Goal: Transaction & Acquisition: Purchase product/service

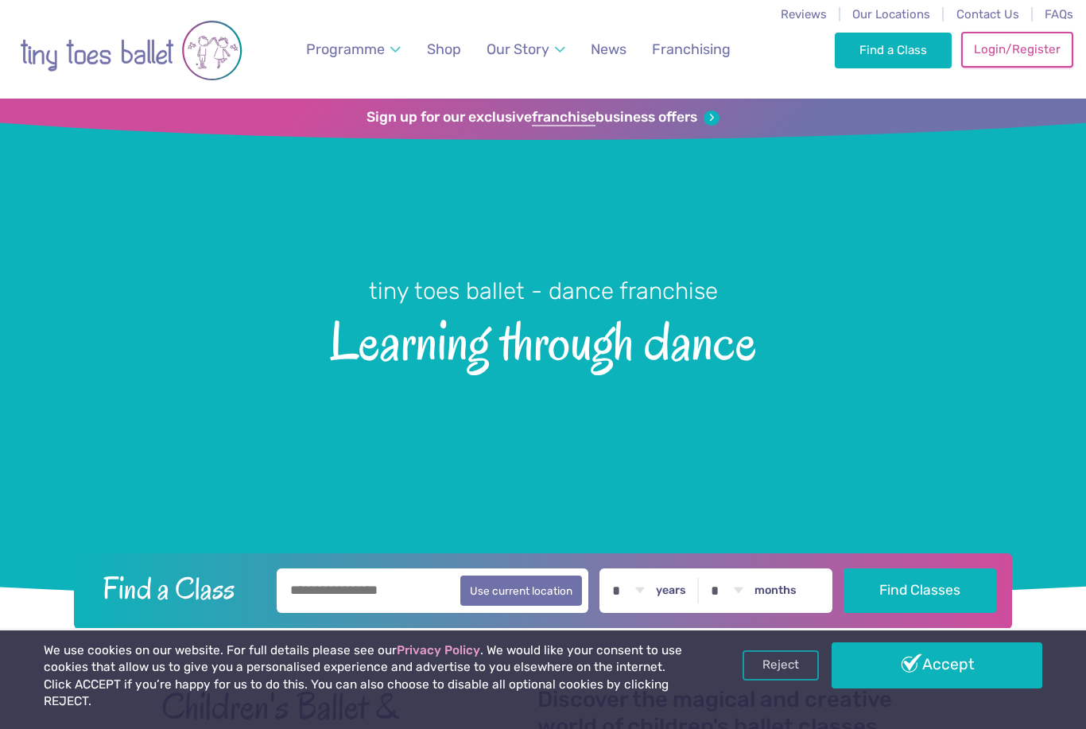
click at [1029, 54] on link "Login/Register" at bounding box center [1016, 49] width 111 height 35
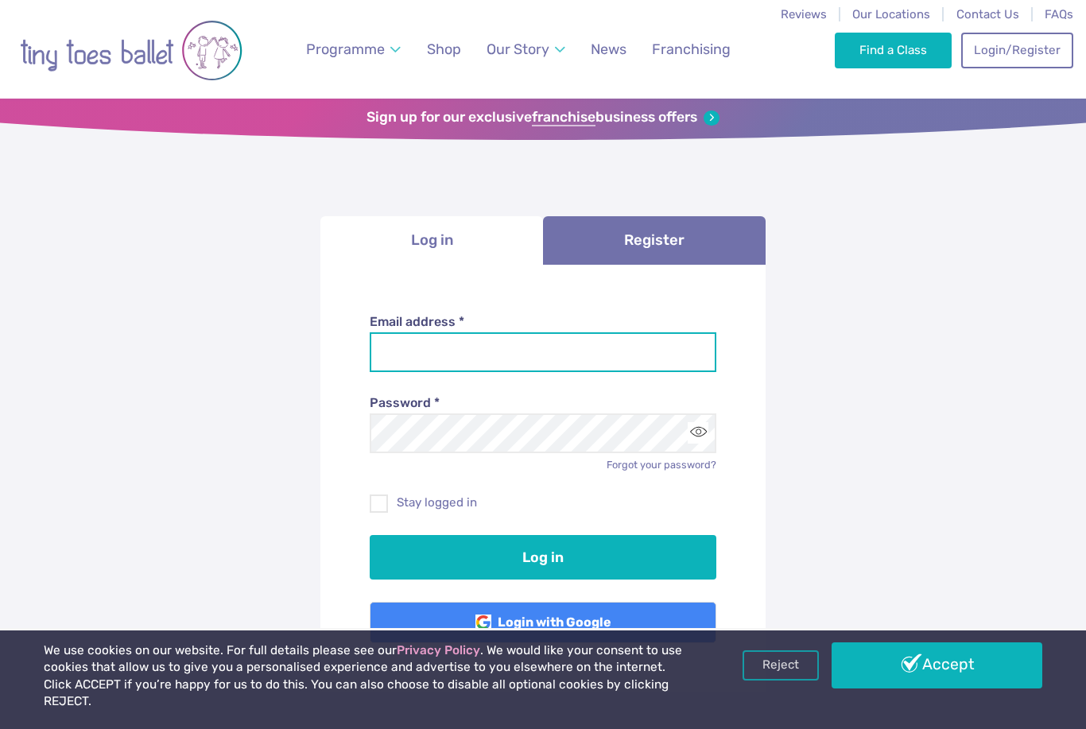
type input "**********"
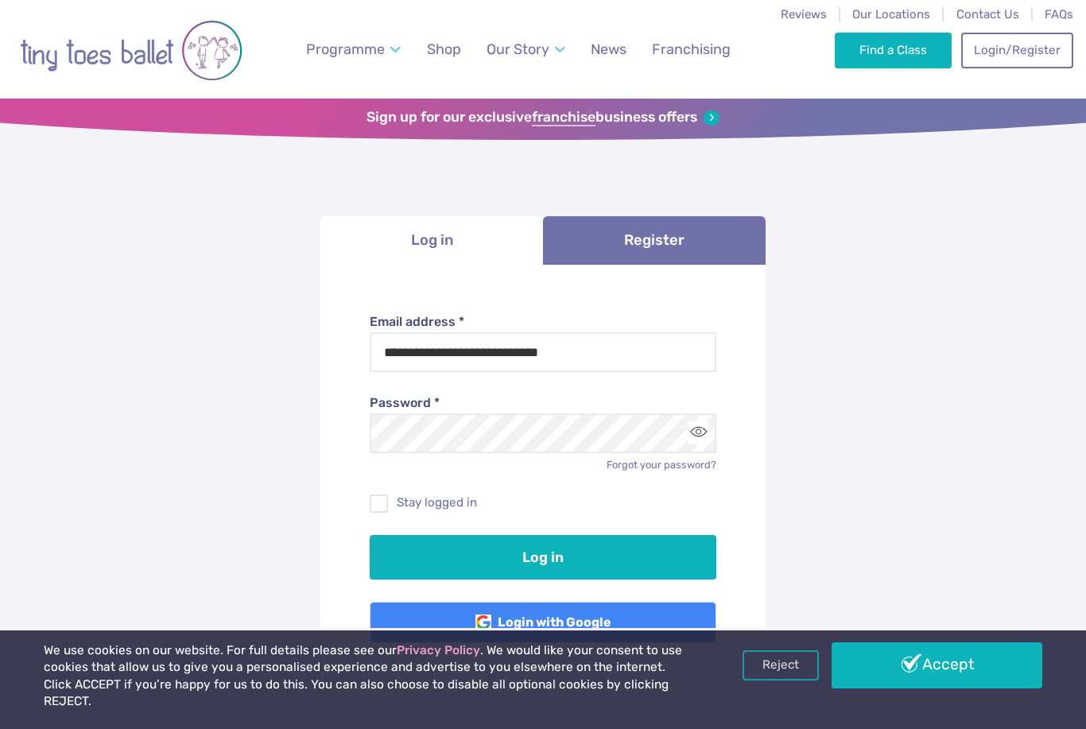
click at [543, 554] on button "Log in" at bounding box center [543, 557] width 347 height 45
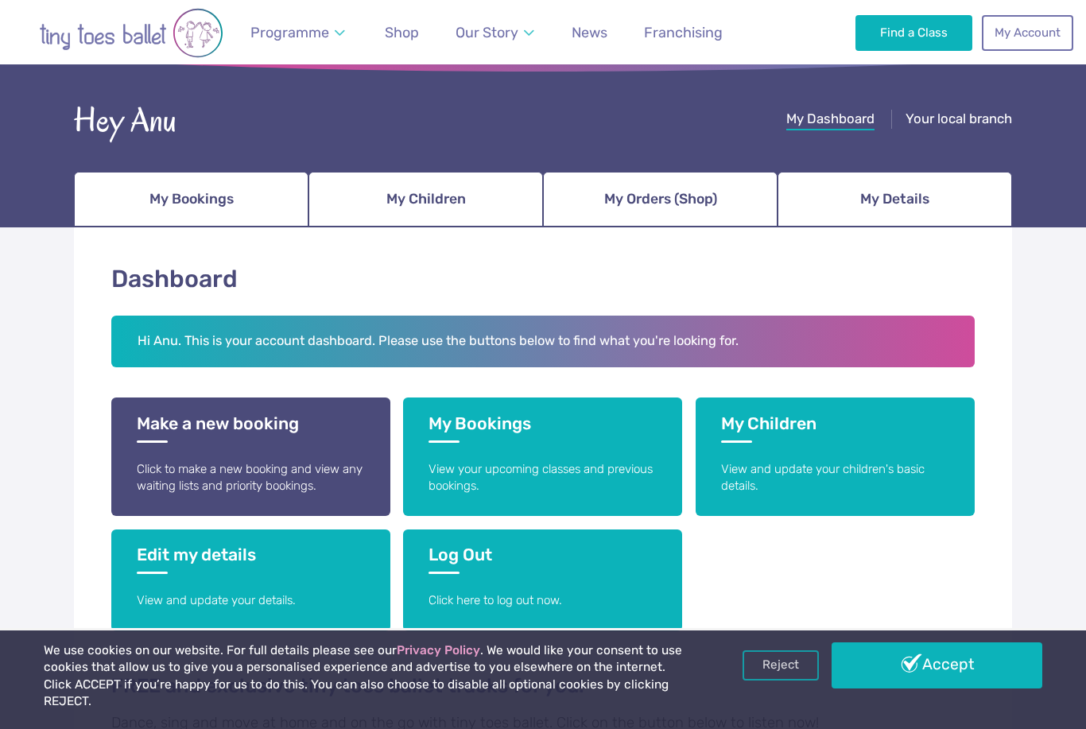
scroll to position [68, 0]
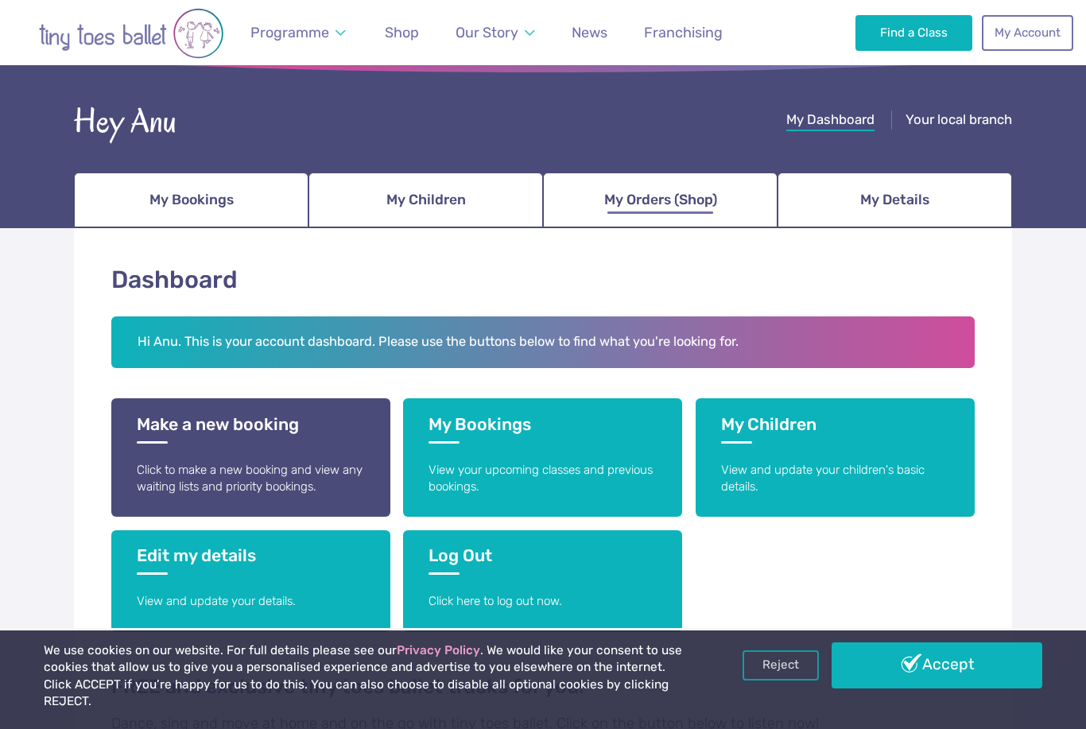
click at [679, 204] on span "My Orders (Shop)" at bounding box center [660, 200] width 113 height 28
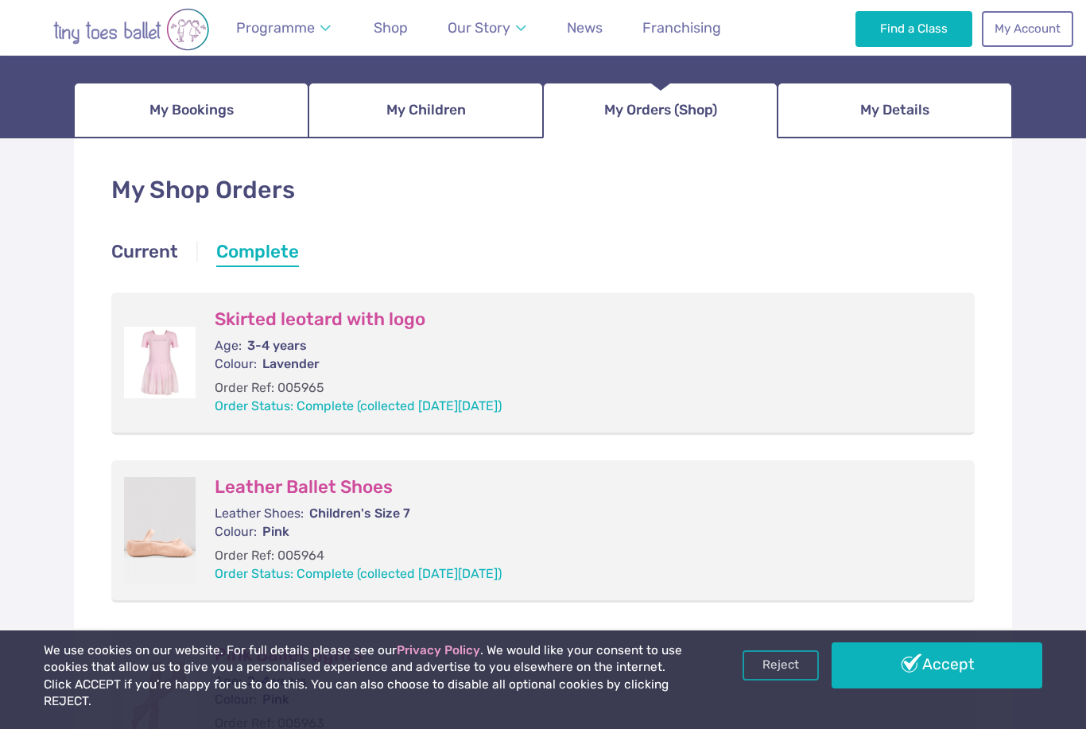
scroll to position [160, 0]
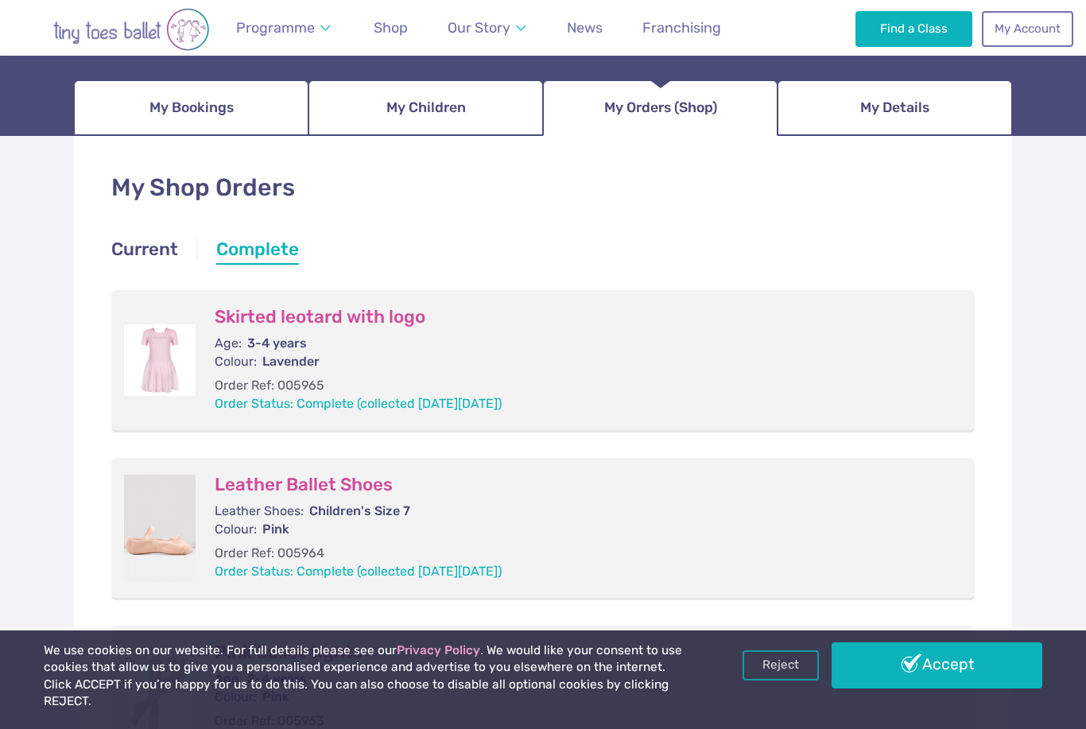
click at [388, 309] on h3 "Skirted leotard with logo" at bounding box center [579, 317] width 728 height 22
click at [388, 327] on div "Skirted leotard with logo Age: 3-4 years Colour: Lavender Order Ref: 005965 Ord…" at bounding box center [579, 360] width 766 height 121
click at [437, 401] on p "Order Status: Complete (collected on Sat 13th Jan 2024)" at bounding box center [579, 403] width 728 height 17
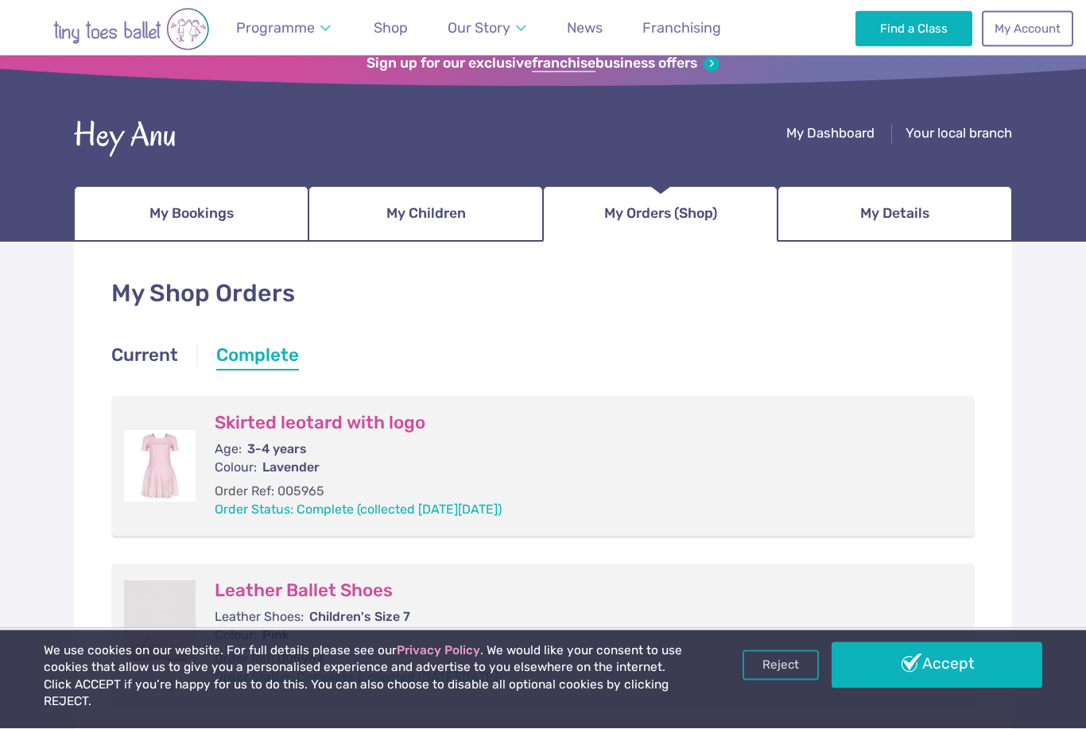
scroll to position [0, 0]
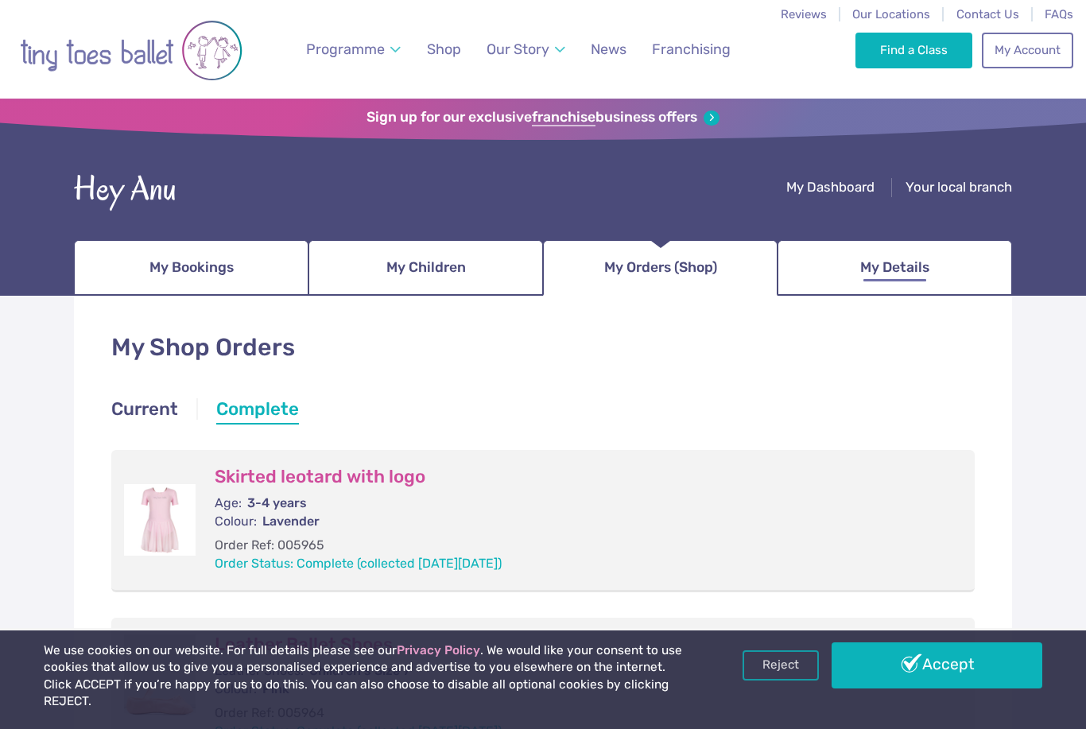
click at [875, 272] on span "My Details" at bounding box center [894, 268] width 69 height 28
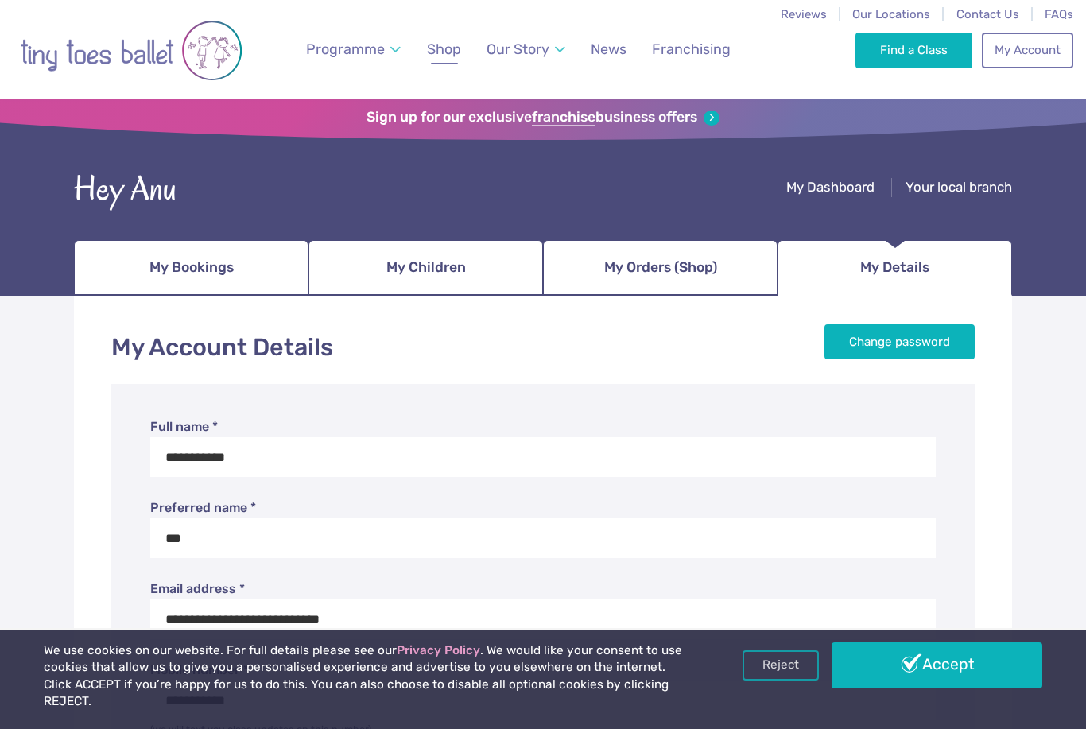
click at [440, 51] on span "Shop" at bounding box center [444, 49] width 34 height 17
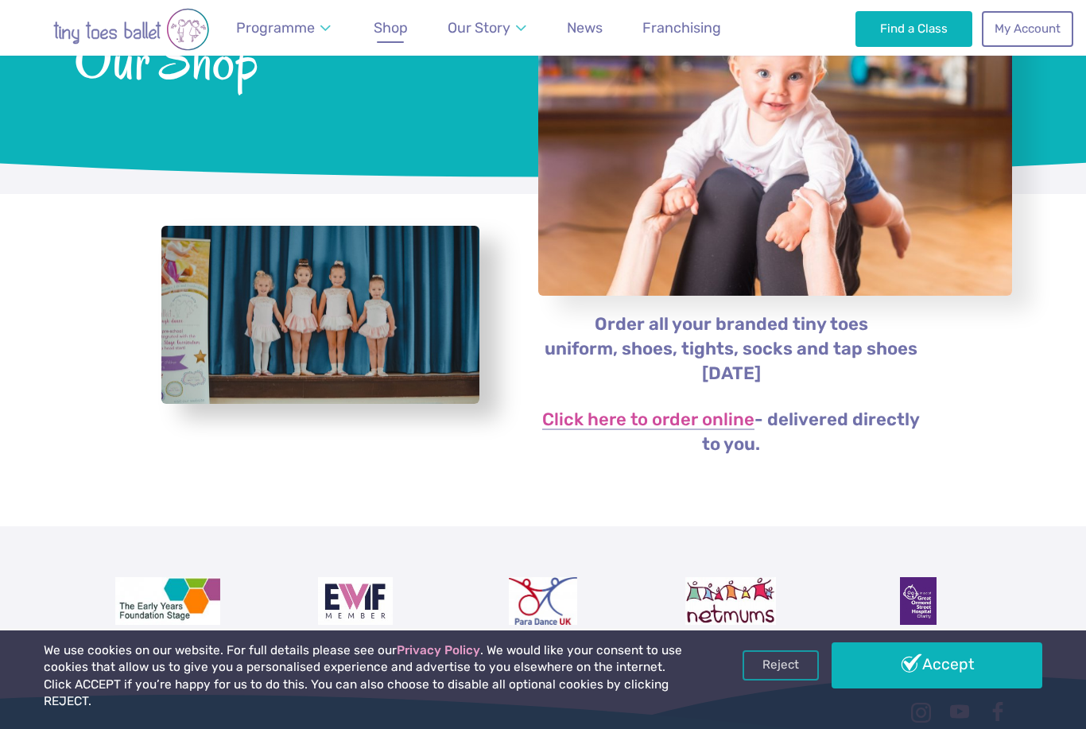
scroll to position [198, 0]
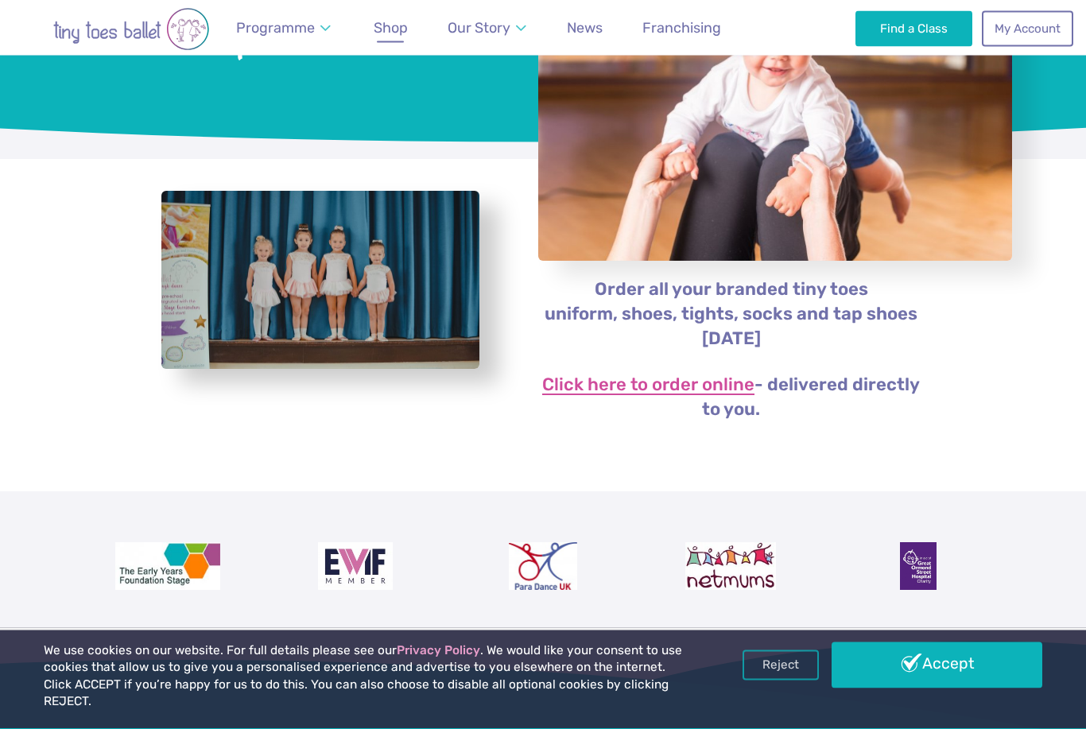
click at [599, 379] on link "Click here to order online" at bounding box center [648, 386] width 212 height 19
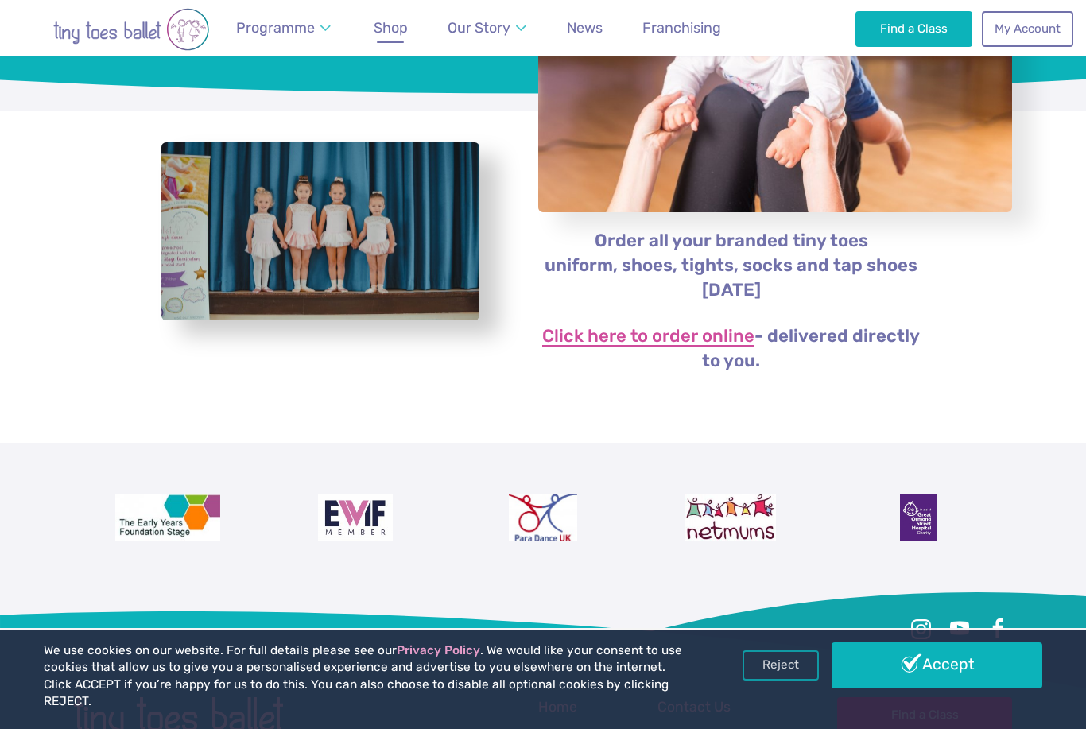
scroll to position [249, 0]
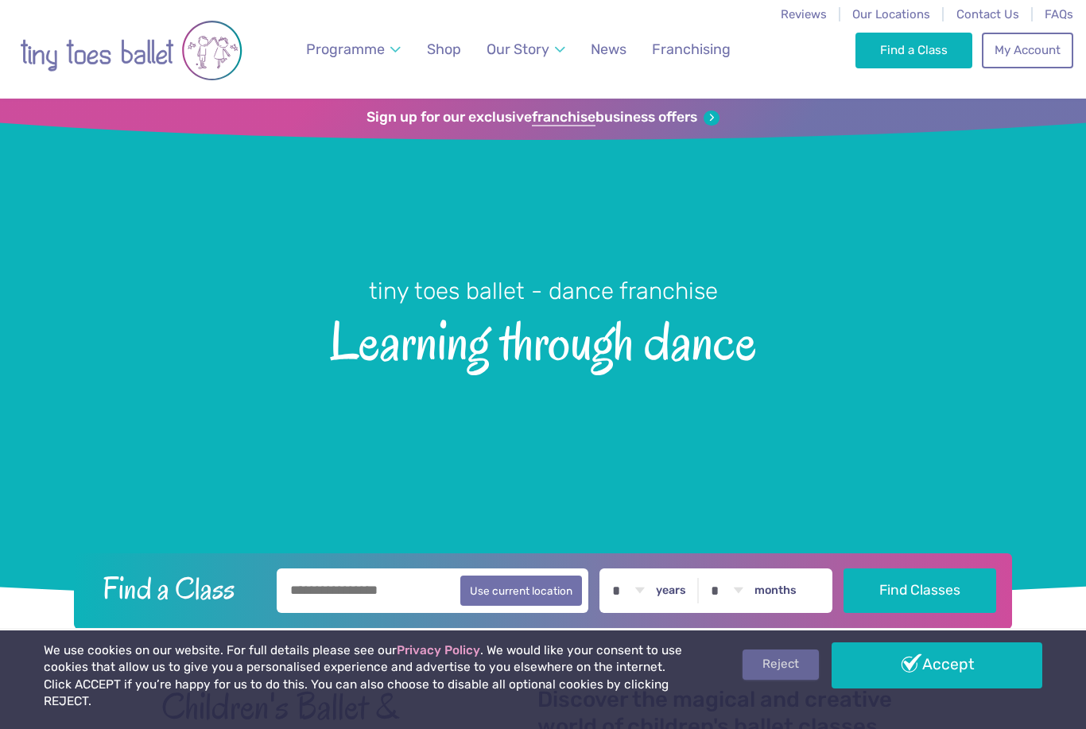
click at [773, 680] on link "Reject" at bounding box center [780, 664] width 76 height 30
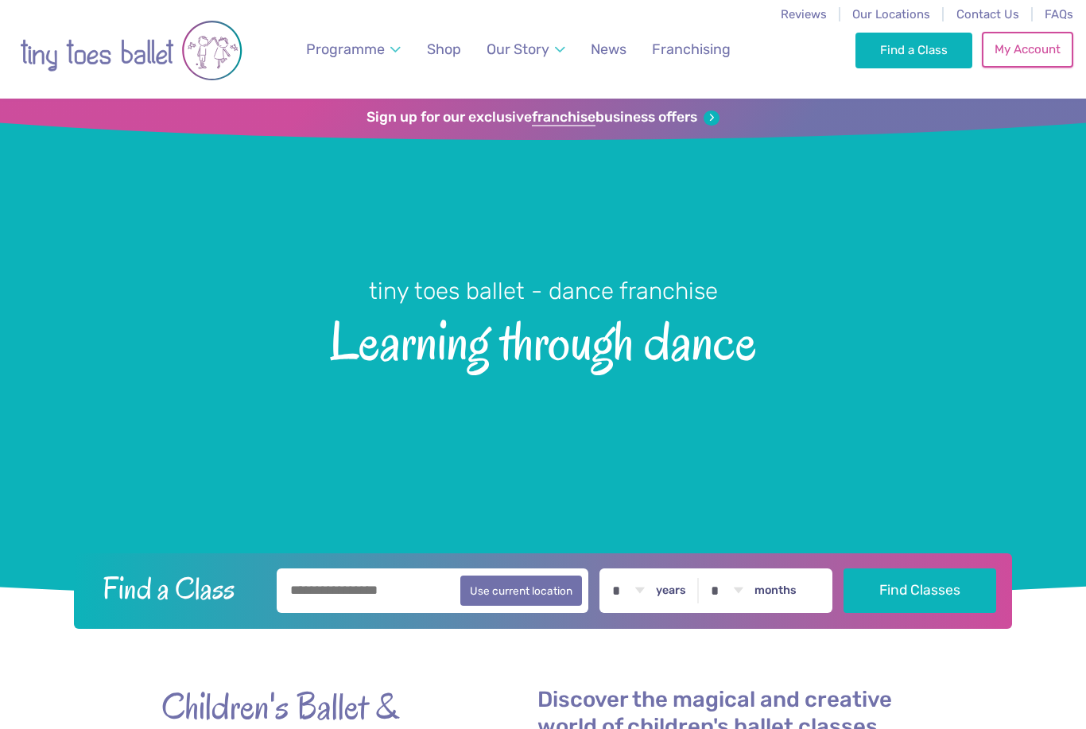
click at [1029, 45] on link "My Account" at bounding box center [1027, 49] width 91 height 35
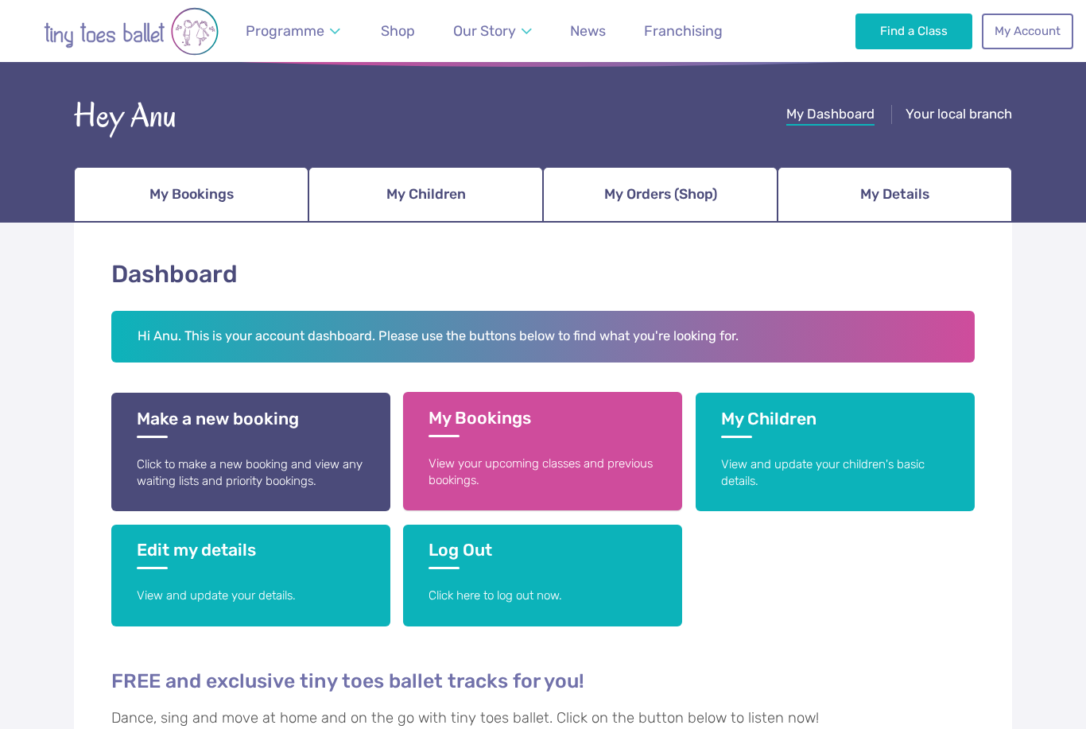
scroll to position [10, 0]
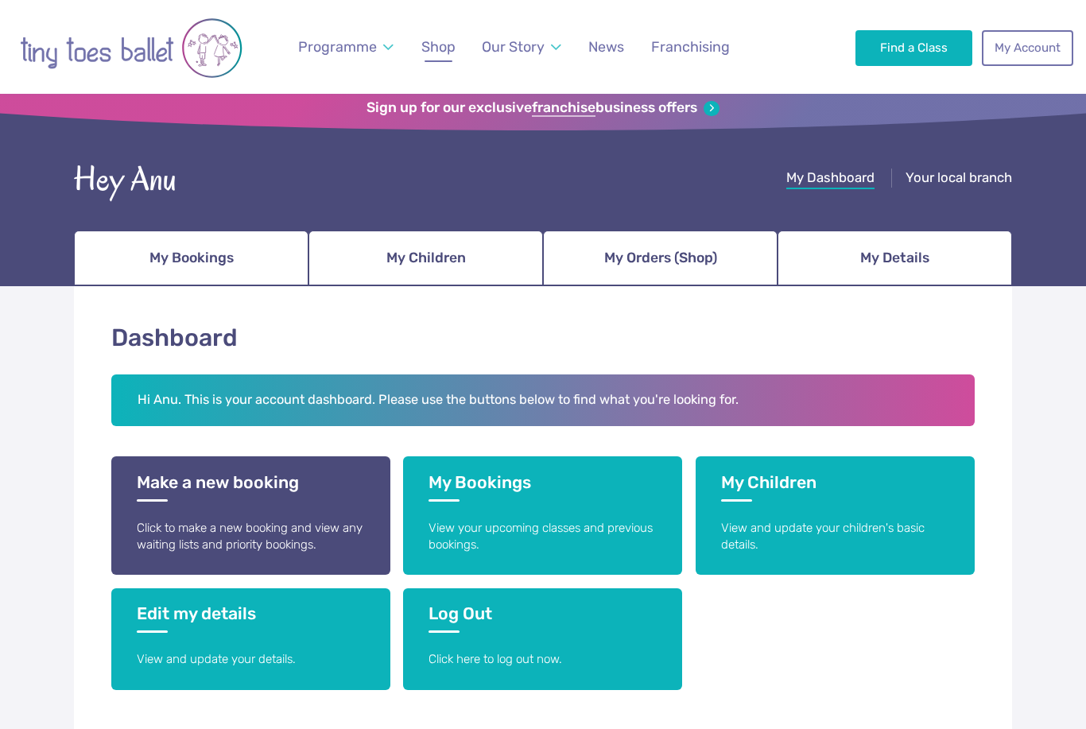
click at [433, 41] on span "Shop" at bounding box center [438, 46] width 34 height 17
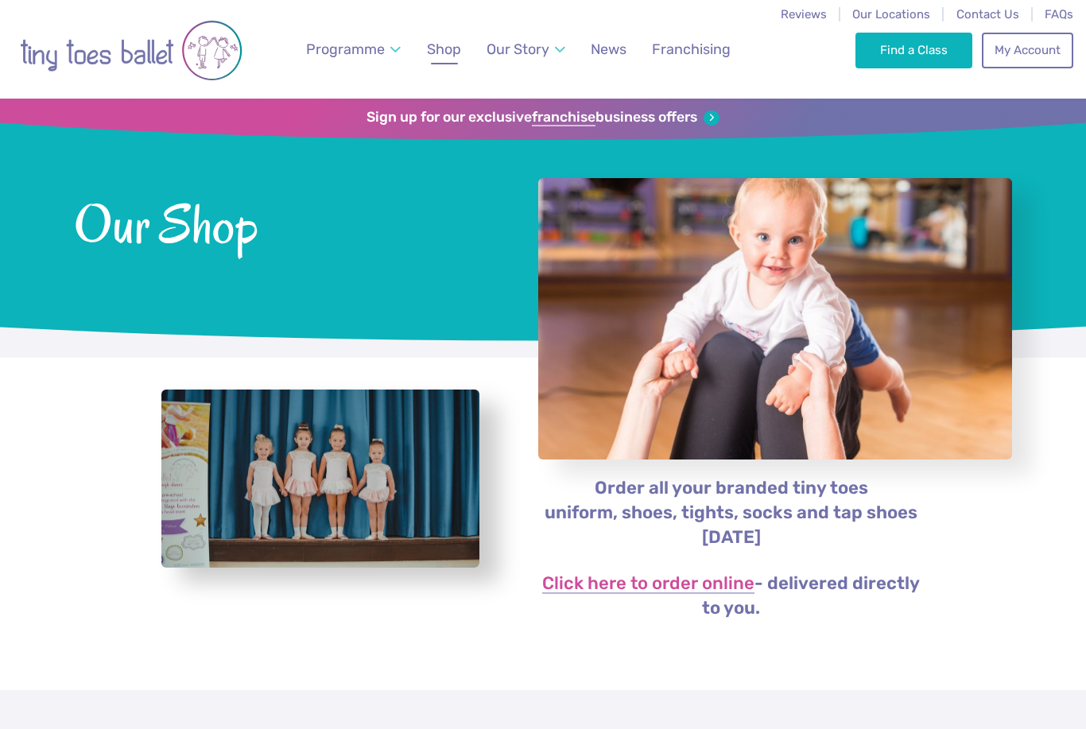
click at [467, 50] on link "Shop" at bounding box center [444, 50] width 48 height 36
click at [458, 50] on span "Shop" at bounding box center [444, 49] width 34 height 17
click at [1008, 63] on link "My Account" at bounding box center [1027, 49] width 91 height 35
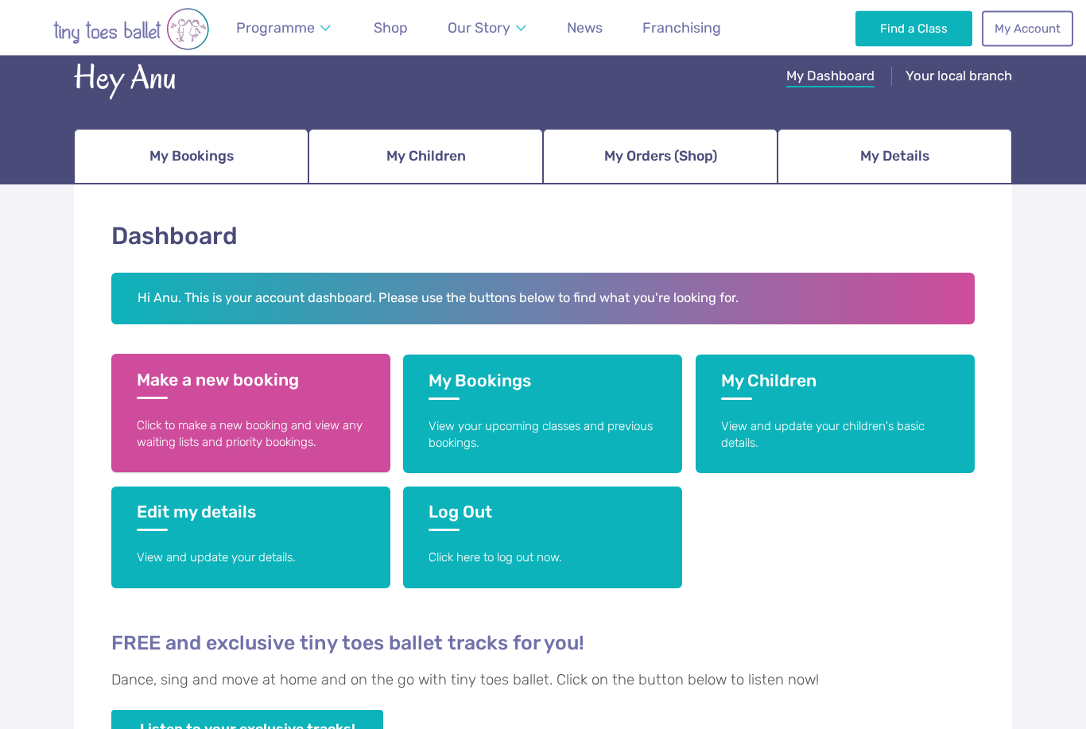
scroll to position [84, 0]
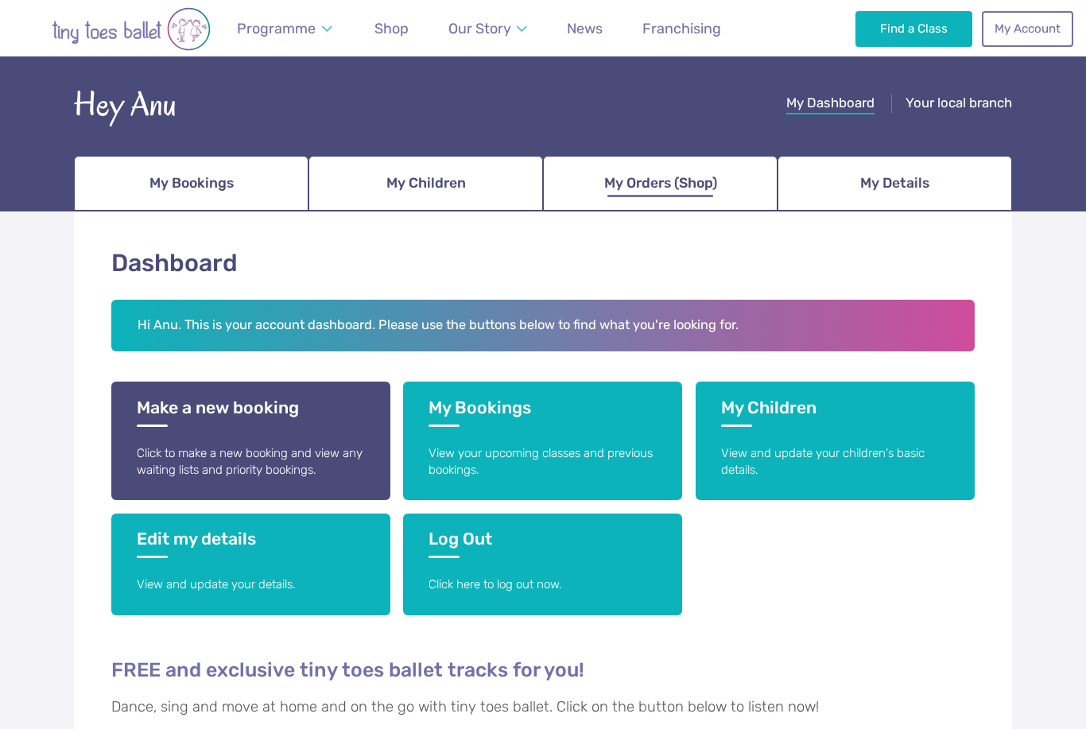
click at [607, 180] on span "My Orders (Shop)" at bounding box center [660, 183] width 113 height 28
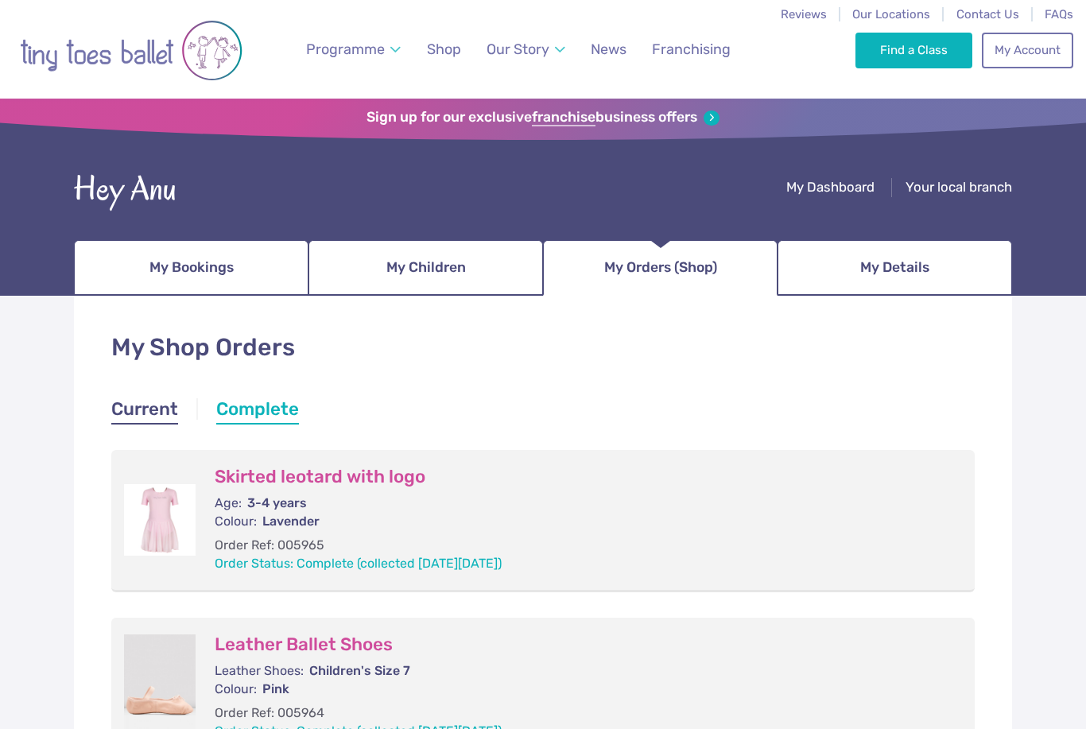
click at [115, 405] on link "Current" at bounding box center [144, 411] width 67 height 29
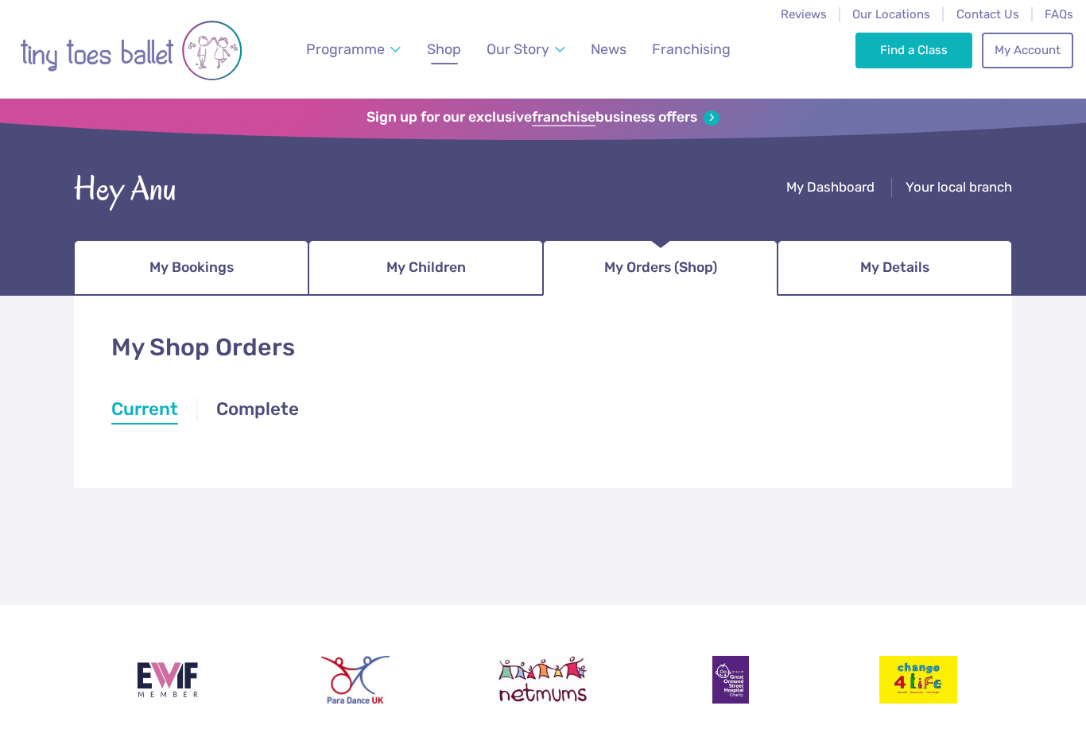
click at [445, 48] on span "Shop" at bounding box center [444, 49] width 34 height 17
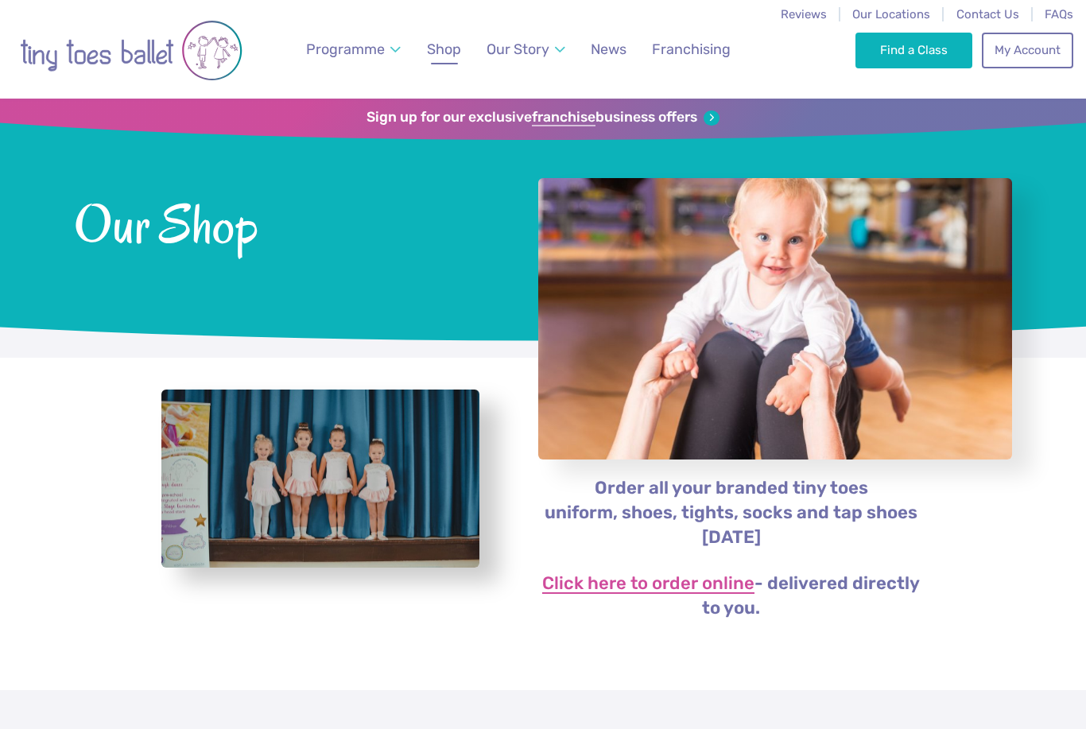
click at [579, 579] on link "Click here to order online" at bounding box center [648, 584] width 212 height 19
click at [610, 577] on link "Click here to order online" at bounding box center [648, 584] width 212 height 19
